Goal: Find contact information: Find contact information

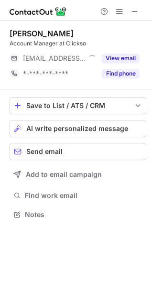
scroll to position [208, 152]
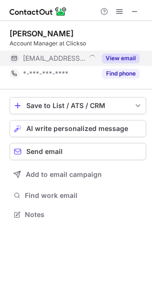
click at [109, 56] on button "View email" at bounding box center [121, 58] width 38 height 10
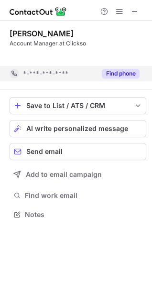
scroll to position [192, 152]
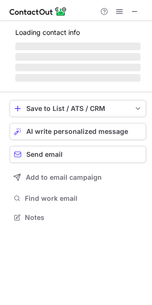
scroll to position [223, 152]
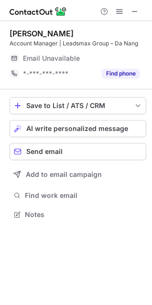
scroll to position [208, 152]
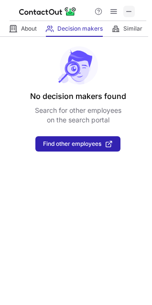
click at [133, 9] on button at bounding box center [128, 11] width 11 height 11
